Goal: Task Accomplishment & Management: Use online tool/utility

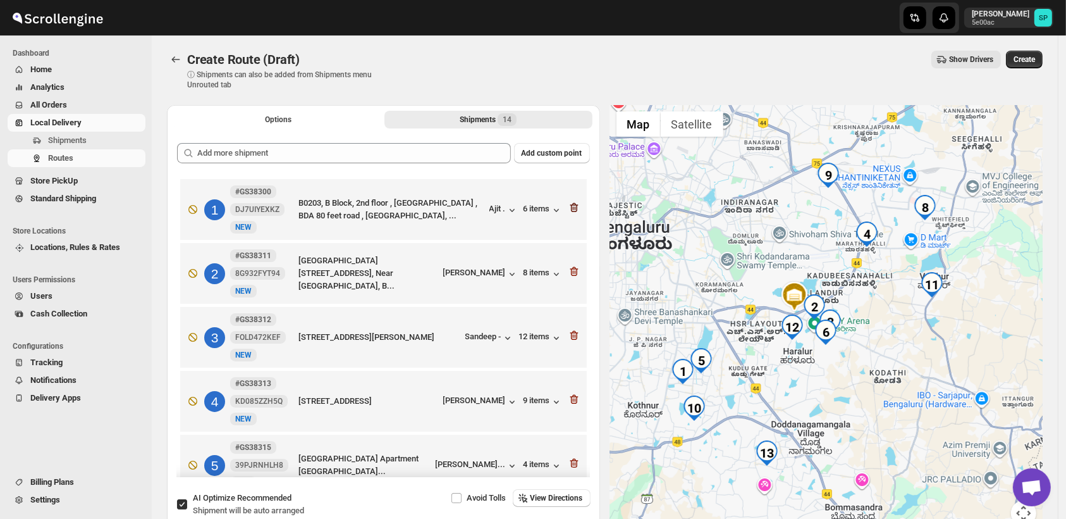
click at [569, 214] on icon "button" at bounding box center [574, 207] width 13 height 13
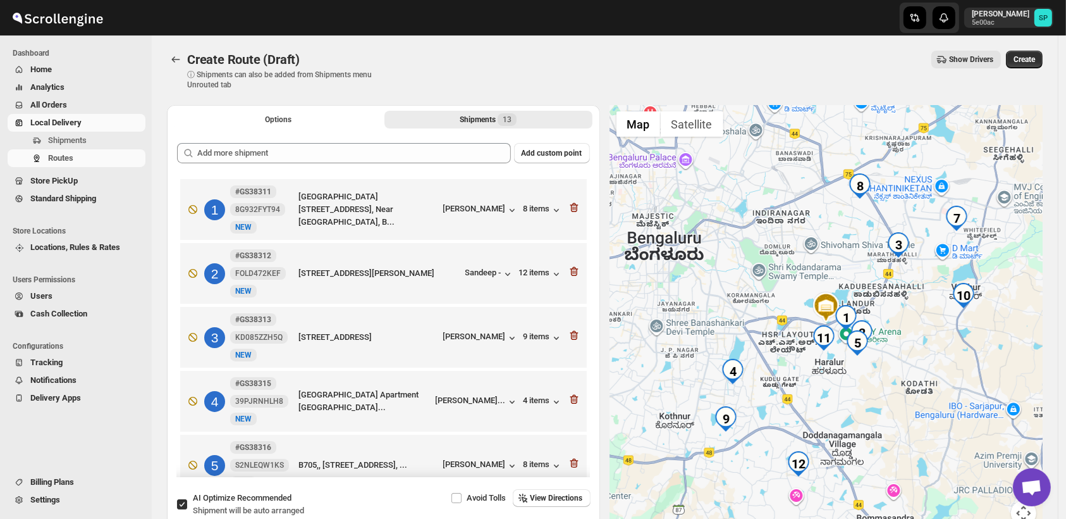
click at [569, 214] on icon "button" at bounding box center [574, 207] width 13 height 13
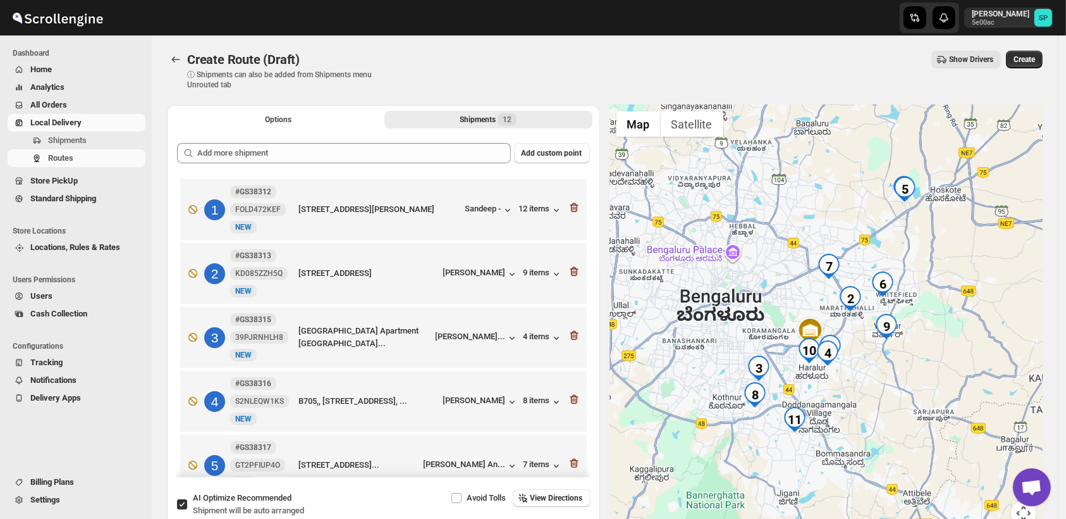
click at [569, 214] on icon "button" at bounding box center [574, 207] width 13 height 13
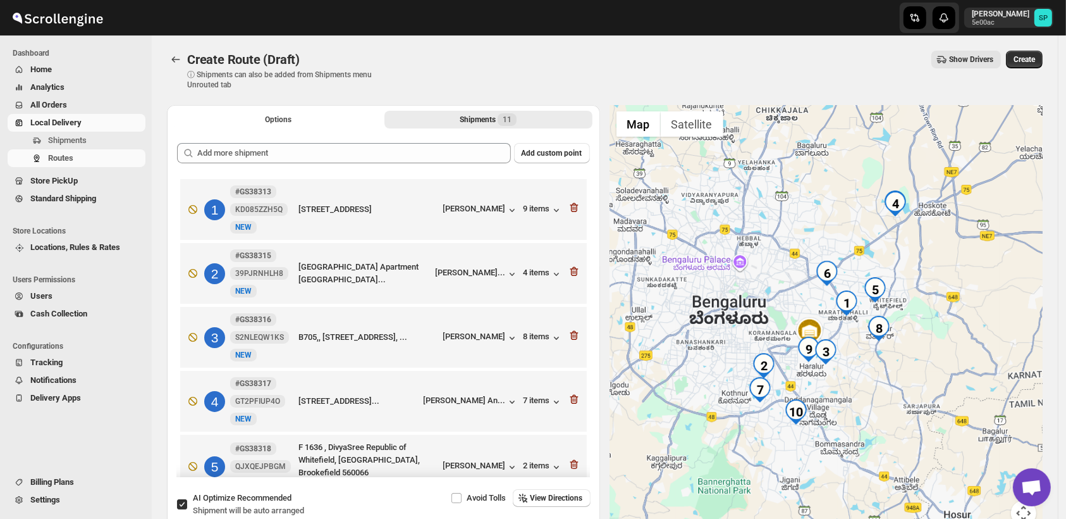
click at [569, 214] on icon "button" at bounding box center [574, 207] width 13 height 13
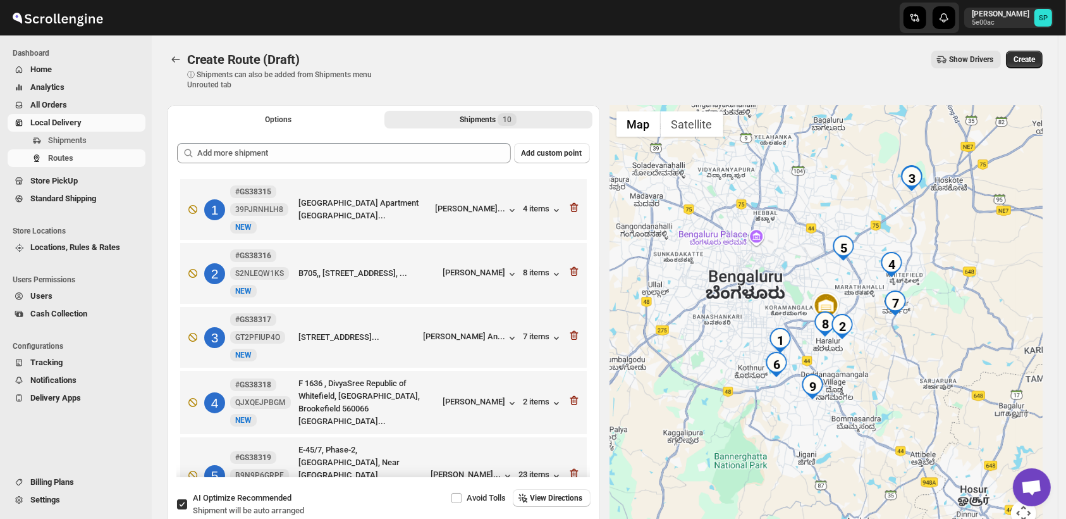
click at [569, 214] on icon "button" at bounding box center [574, 207] width 13 height 13
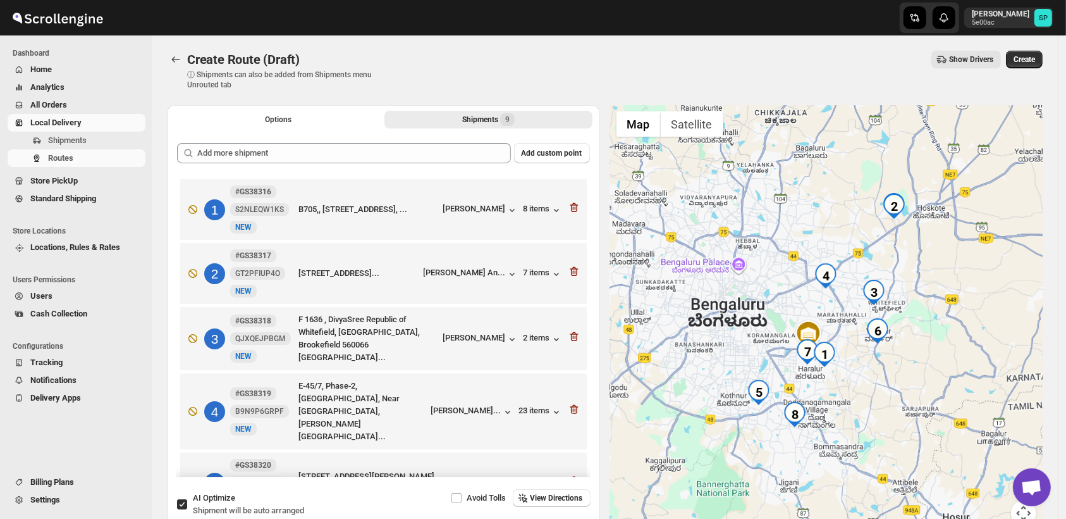
click at [569, 214] on icon "button" at bounding box center [574, 207] width 13 height 13
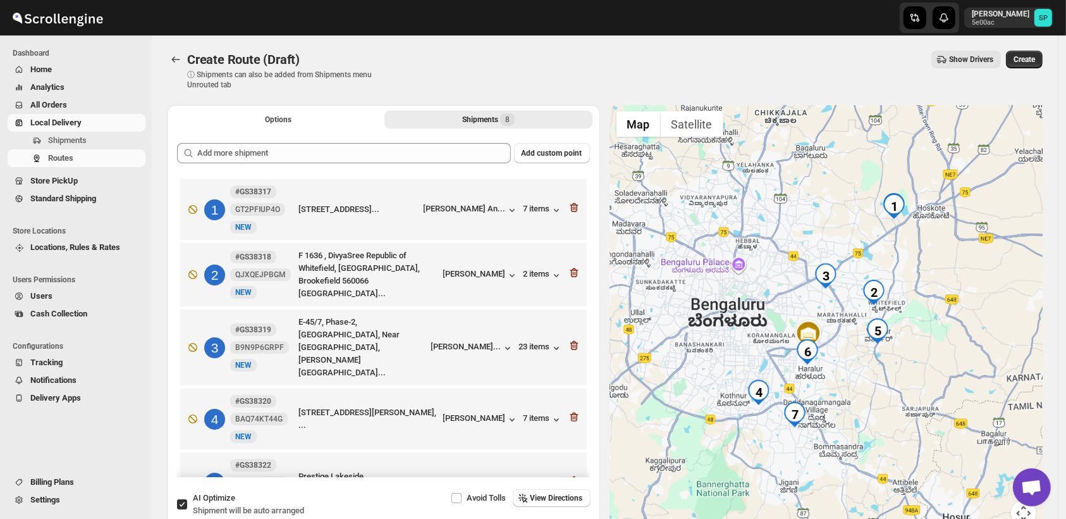
click at [569, 214] on icon "button" at bounding box center [574, 207] width 13 height 13
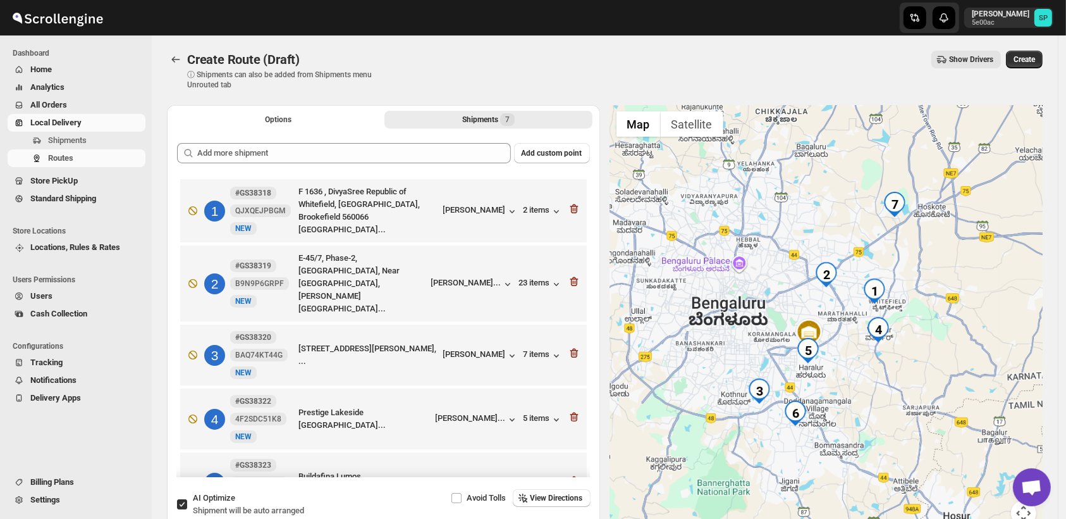
click at [569, 214] on icon "button" at bounding box center [574, 208] width 13 height 13
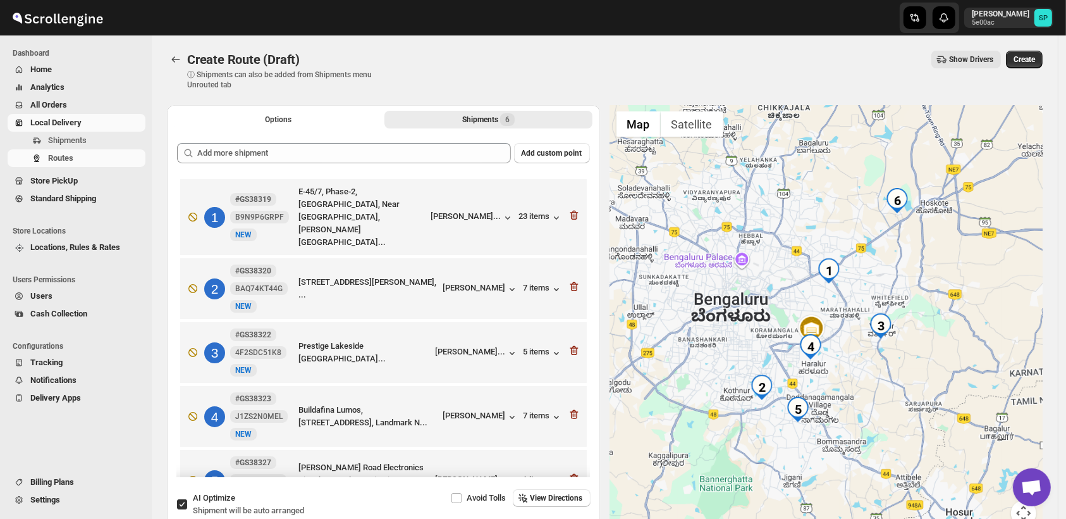
click at [569, 214] on icon "button" at bounding box center [574, 215] width 13 height 13
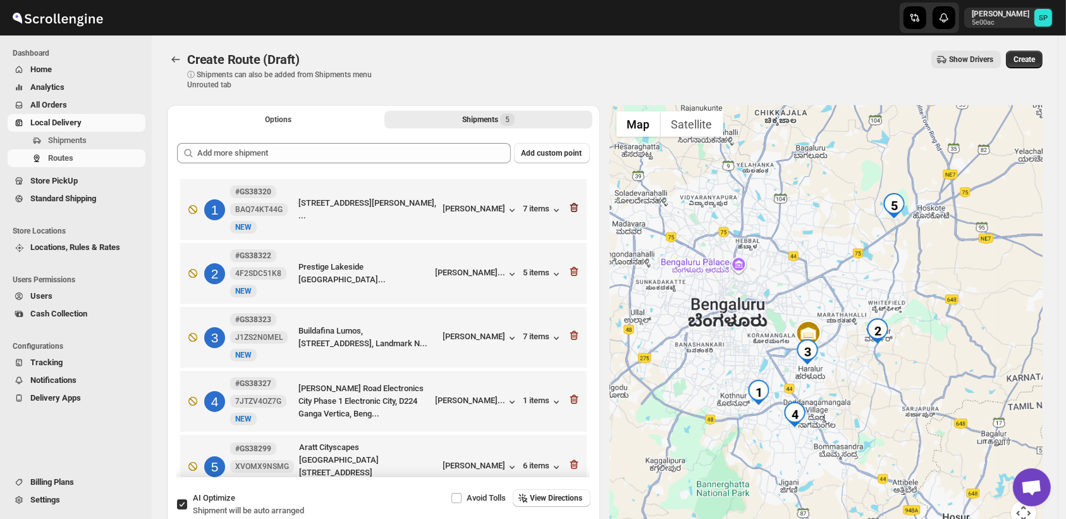
click at [569, 213] on icon "button" at bounding box center [574, 207] width 13 height 13
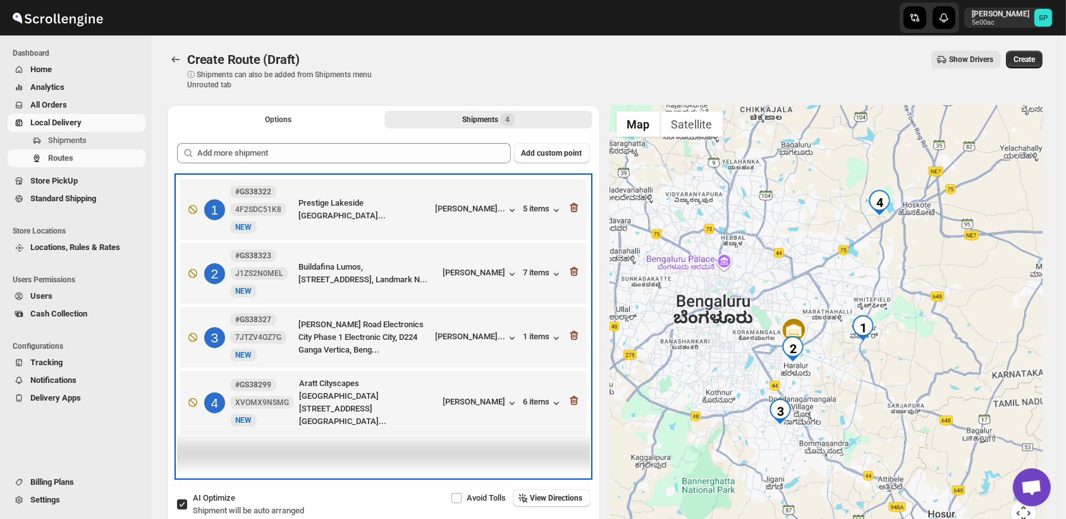
click at [569, 213] on div "1 #GS38322 4F2SDC51K8 [GEOGRAPHIC_DATA]... [PERSON_NAME] Purandar... 5 items" at bounding box center [381, 206] width 399 height 53
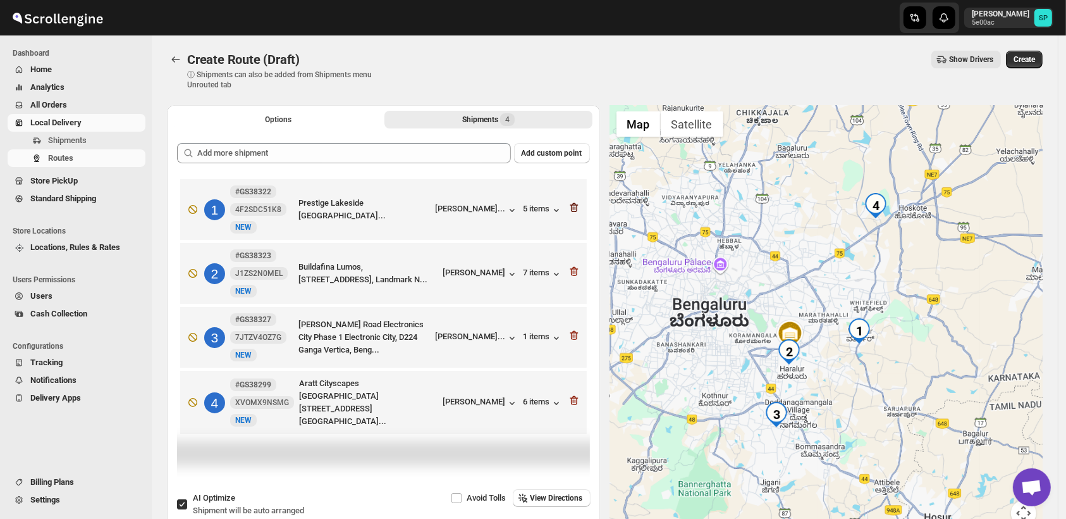
click at [576, 207] on icon "button" at bounding box center [574, 207] width 13 height 13
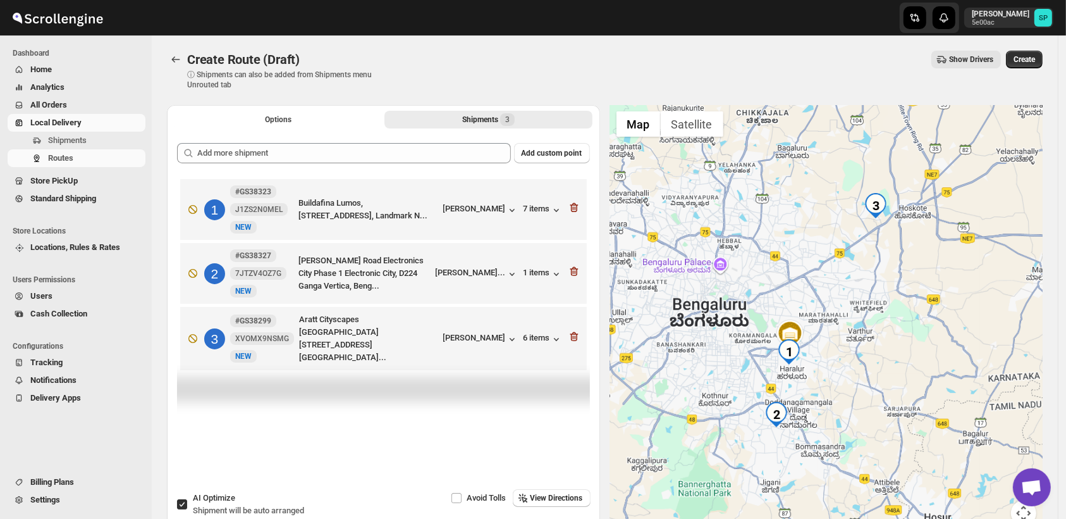
click at [576, 207] on icon "button" at bounding box center [574, 207] width 13 height 13
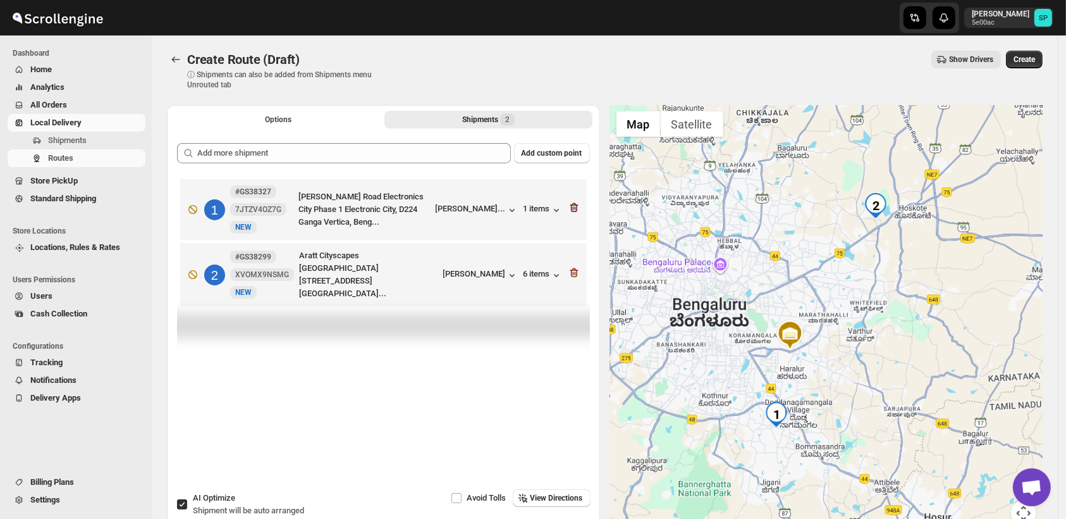
click at [576, 207] on icon "button" at bounding box center [574, 207] width 13 height 13
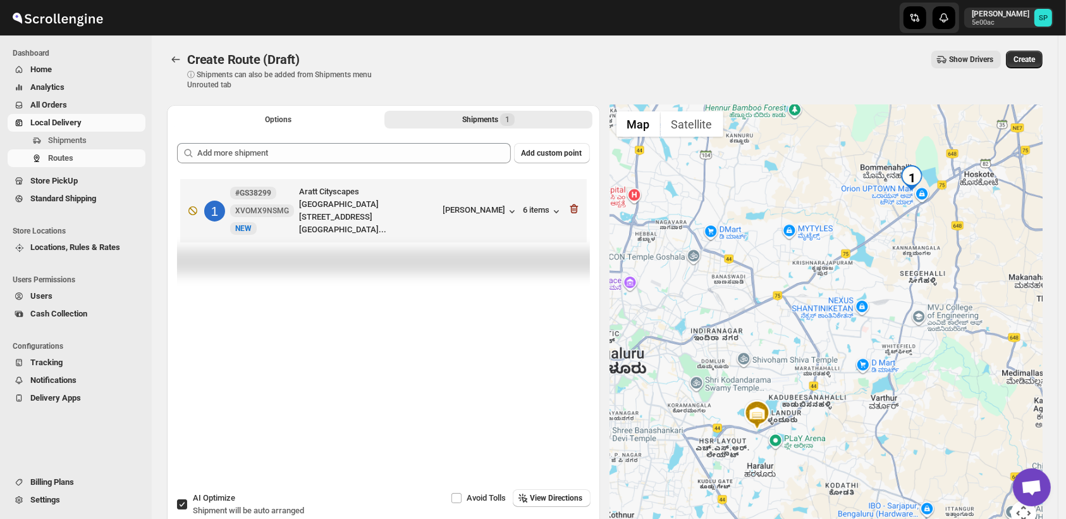
click at [576, 207] on icon "button" at bounding box center [574, 208] width 13 height 13
